Goal: Task Accomplishment & Management: Use online tool/utility

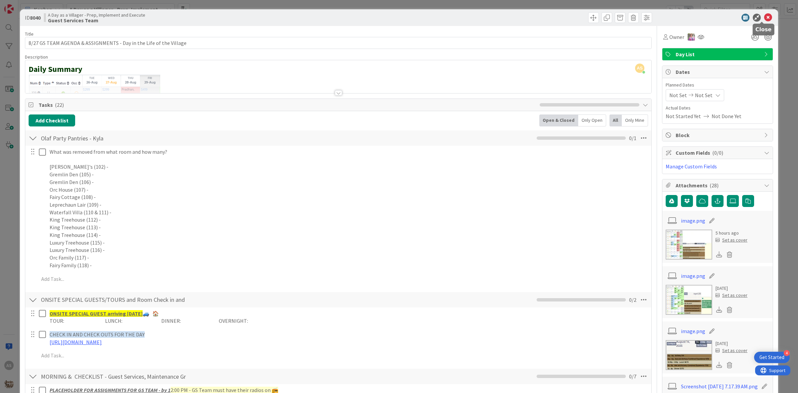
click at [764, 17] on icon at bounding box center [768, 18] width 8 height 8
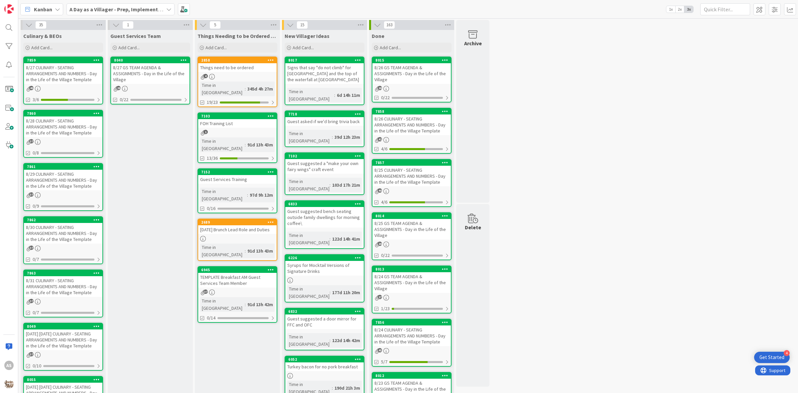
click at [230, 79] on link "2858 Things need to be ordered 4 Time in [GEOGRAPHIC_DATA] : 345d 4h 27m 19/23" at bounding box center [238, 82] width 80 height 51
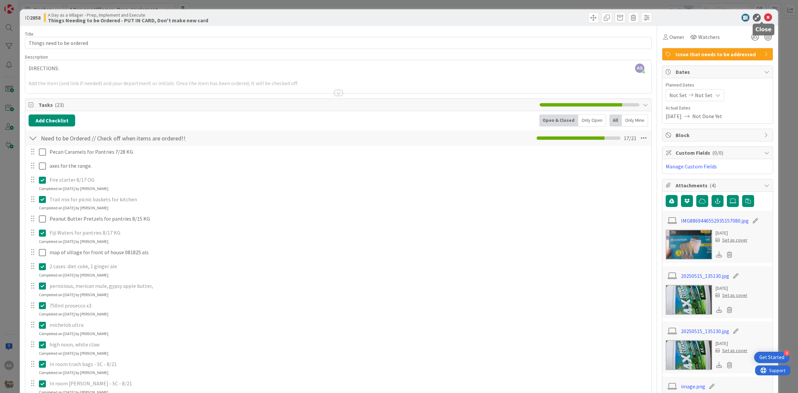
click at [764, 18] on icon at bounding box center [768, 18] width 8 height 8
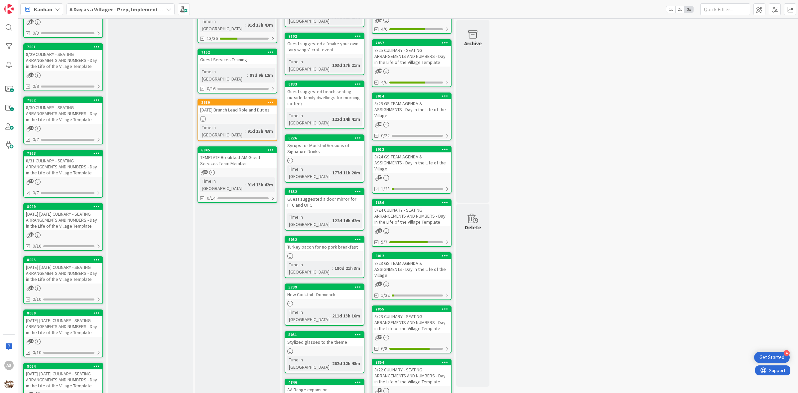
scroll to position [166, 0]
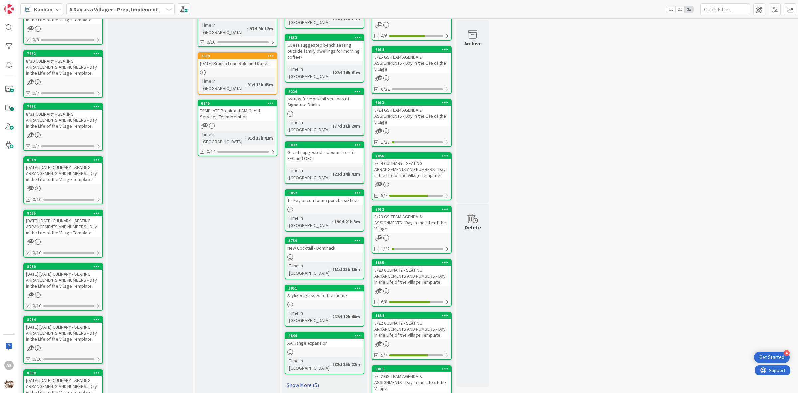
click at [312, 380] on link "Show More (5)" at bounding box center [325, 385] width 80 height 11
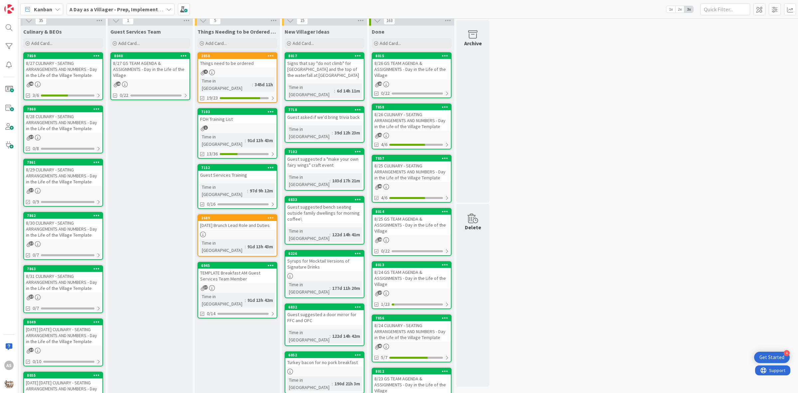
scroll to position [0, 0]
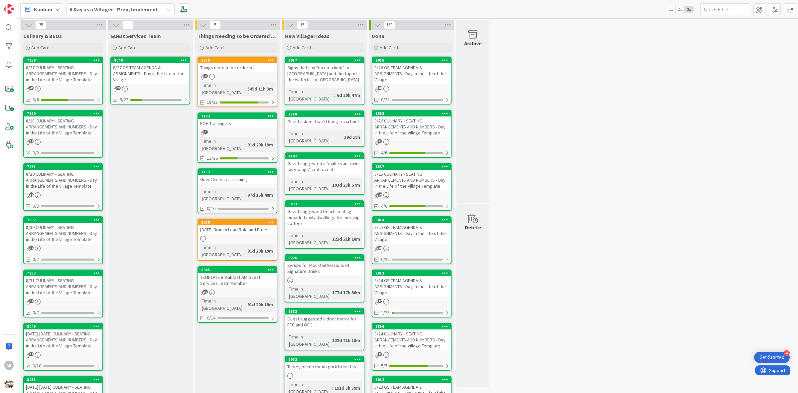
click at [146, 72] on div "8/27 GS TEAM AGENDA & ASSIGNMENTS - Day in the Life of the Village" at bounding box center [150, 73] width 79 height 21
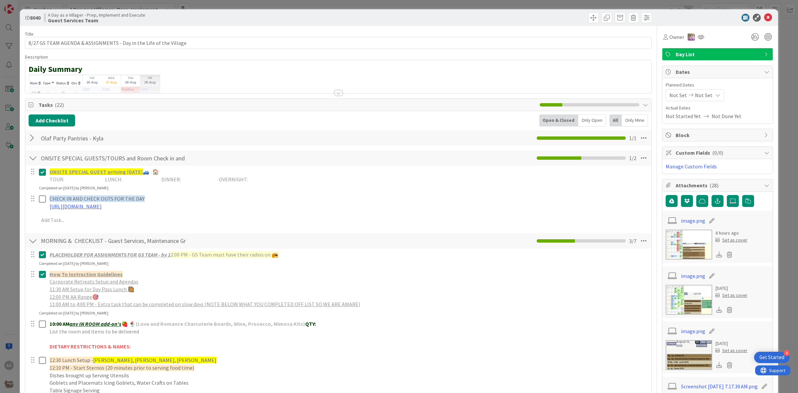
click at [28, 137] on div "Olaf Party Pantries - Kyla Checklist Name 26 / 64 [PERSON_NAME] Party Pantries …" at bounding box center [338, 137] width 626 height 15
click at [34, 139] on div at bounding box center [33, 138] width 9 height 12
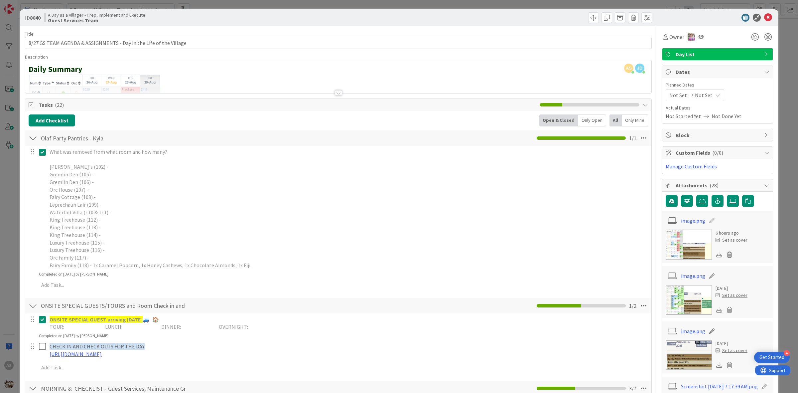
click at [38, 151] on div at bounding box center [37, 208] width 19 height 125
click at [44, 154] on icon at bounding box center [44, 152] width 10 height 8
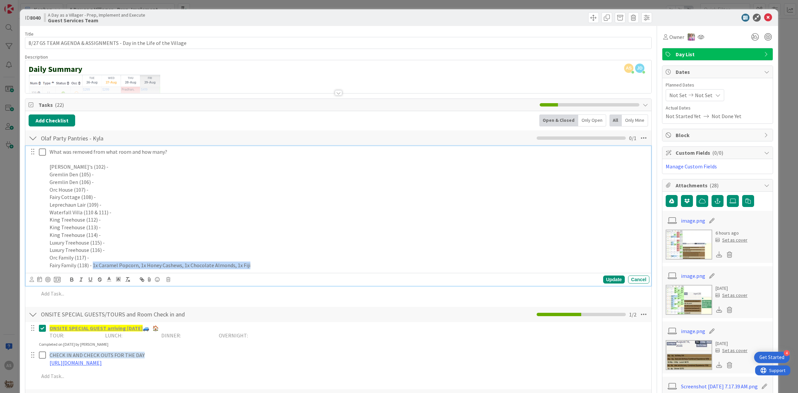
drag, startPoint x: 251, startPoint y: 266, endPoint x: 93, endPoint y: 269, distance: 158.0
click at [93, 268] on p "Fairy Family (118) - 1x Caramel Popcorn, 1x Honey Cashews, 1x Chocolate Almonds…" at bounding box center [348, 265] width 597 height 8
copy p "1x Caramel Popcorn, 1x Honey Cashews, 1x Chocolate Almonds, 1x Fiji"
click at [284, 265] on p "Fairy Family (118) - 1x Caramel Popcorn, 1x Honey Cashews, 1x Chocolate Almonds…" at bounding box center [348, 265] width 597 height 8
click at [45, 151] on icon at bounding box center [44, 152] width 10 height 8
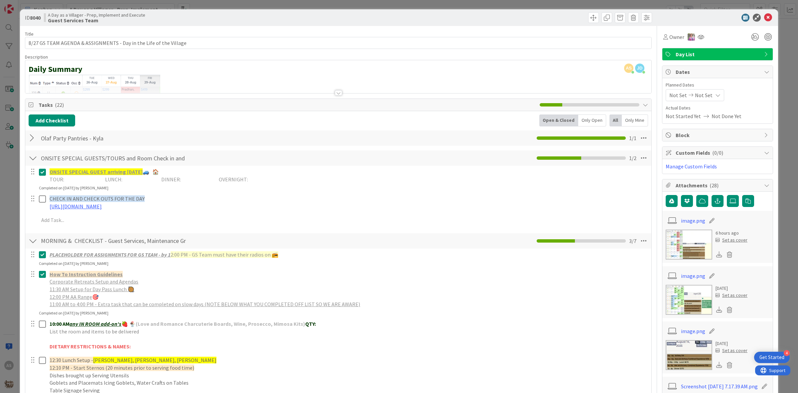
click at [29, 135] on div at bounding box center [33, 138] width 9 height 12
